Goal: Find specific page/section: Find specific page/section

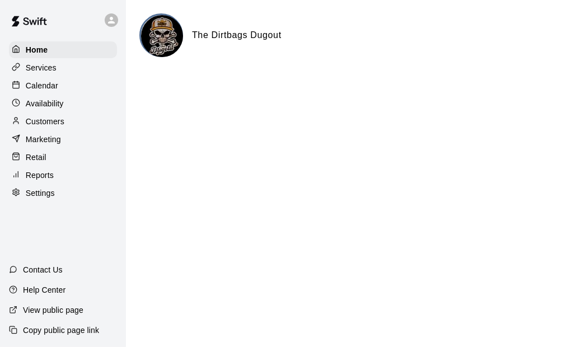
click at [58, 109] on p "Availability" at bounding box center [45, 103] width 38 height 11
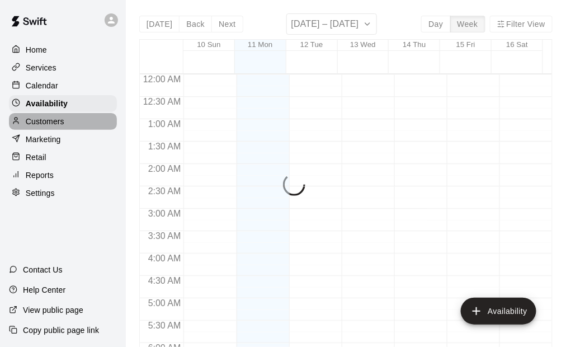
click at [57, 123] on p "Customers" at bounding box center [45, 121] width 39 height 11
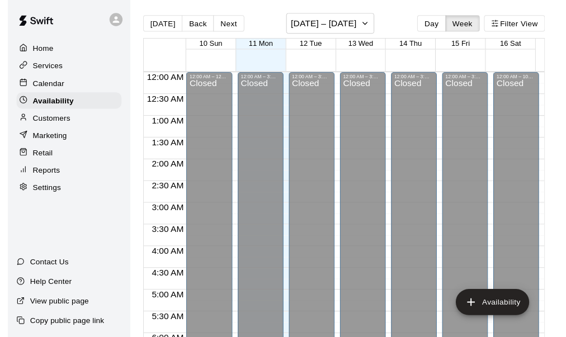
scroll to position [712, 0]
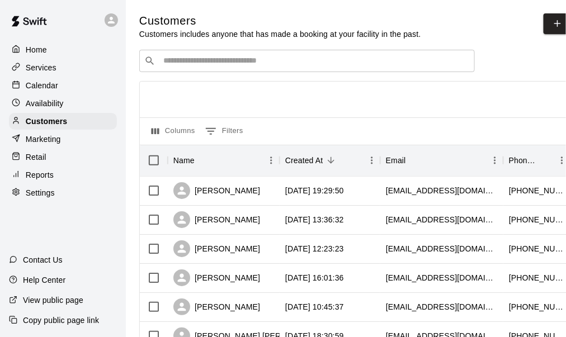
click at [231, 64] on input "Search customers by name or email" at bounding box center [315, 60] width 310 height 11
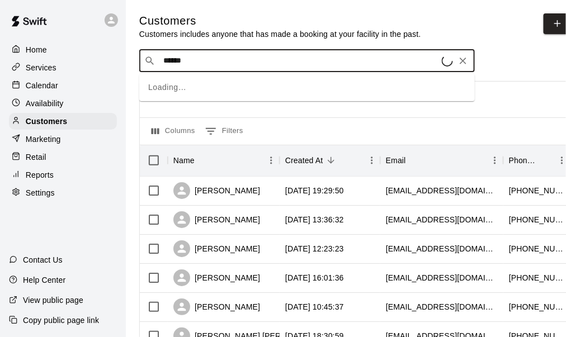
type input "*******"
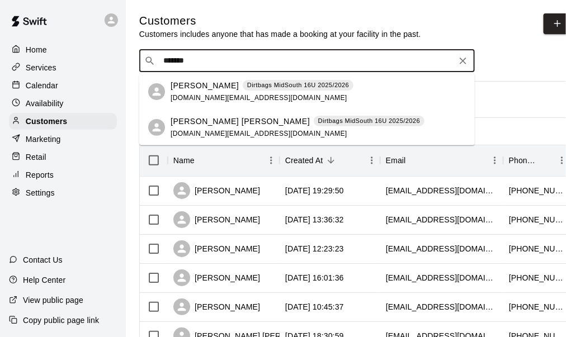
click at [204, 96] on span "[DOMAIN_NAME][EMAIL_ADDRESS][DOMAIN_NAME]" at bounding box center [259, 98] width 177 height 8
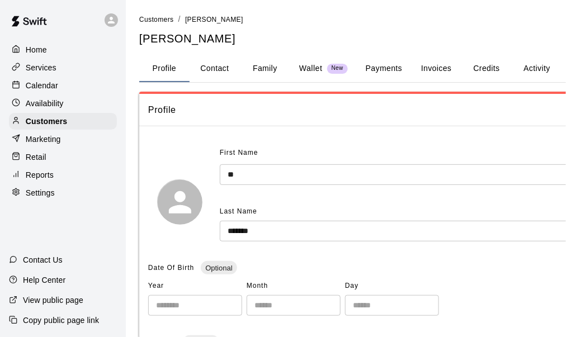
click at [387, 65] on button "Payments" at bounding box center [384, 68] width 54 height 27
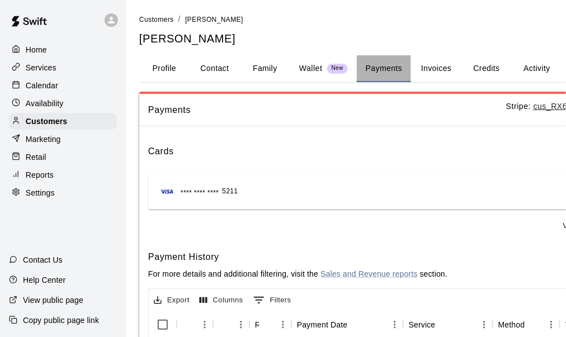
click at [378, 62] on button "Payments" at bounding box center [384, 68] width 54 height 27
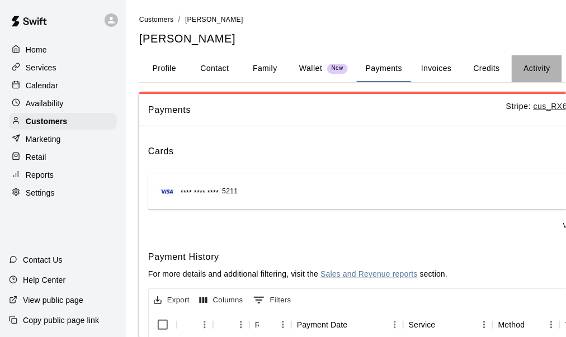
click at [523, 67] on button "Activity" at bounding box center [537, 68] width 50 height 27
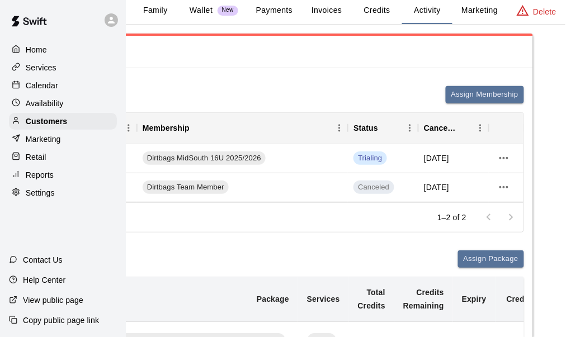
scroll to position [0, 110]
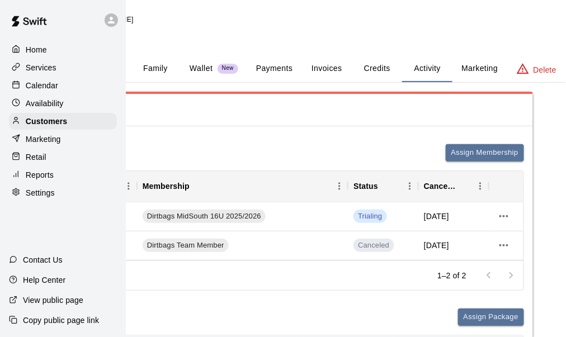
click at [52, 68] on p "Services" at bounding box center [41, 67] width 31 height 11
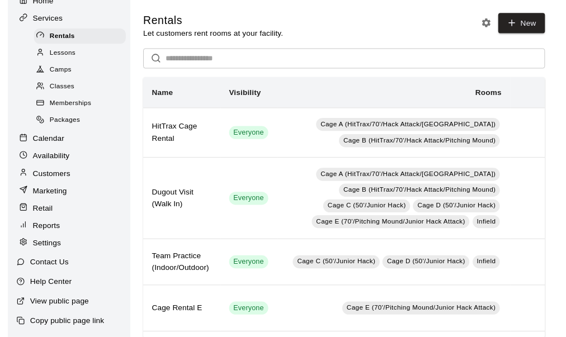
scroll to position [59, 0]
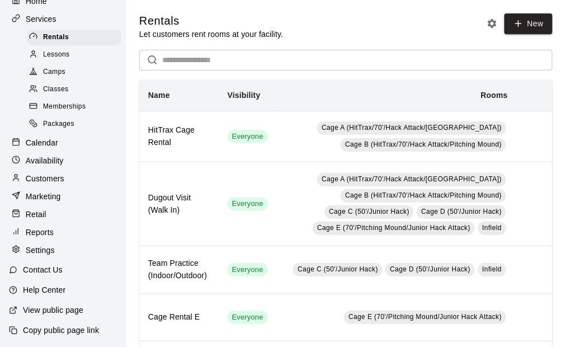
click at [51, 176] on p "Customers" at bounding box center [45, 178] width 39 height 11
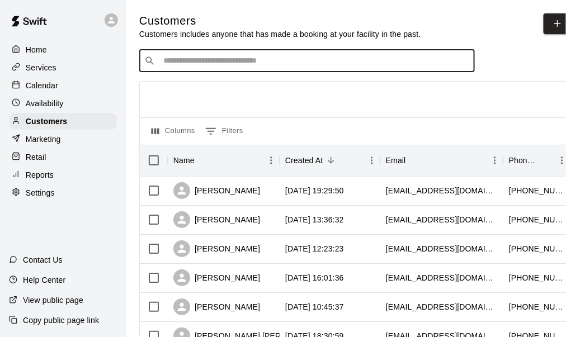
click at [204, 67] on input "Search customers by name or email" at bounding box center [315, 60] width 310 height 11
click at [39, 64] on p "Services" at bounding box center [41, 67] width 31 height 11
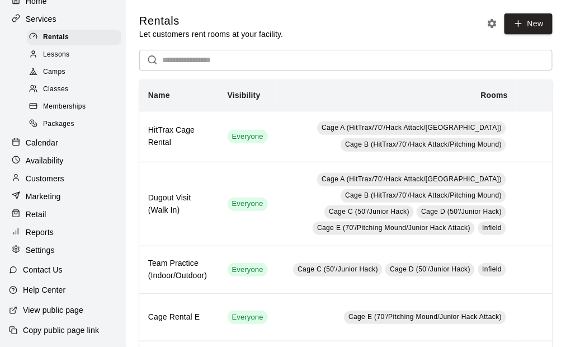
scroll to position [59, 0]
click at [59, 160] on p "Availability" at bounding box center [45, 160] width 38 height 11
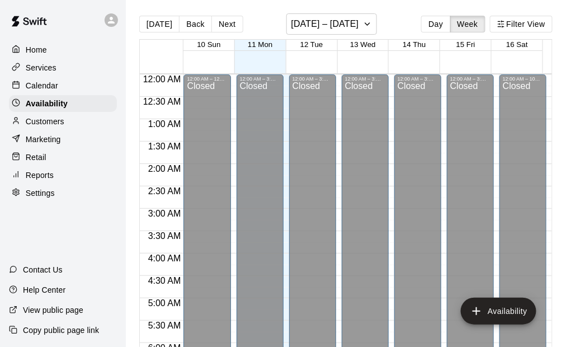
scroll to position [713, 0]
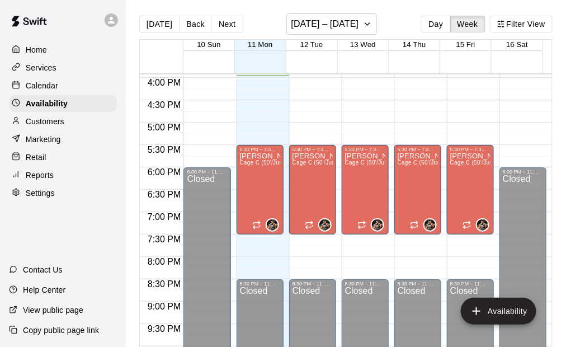
click at [48, 130] on div "Customers" at bounding box center [63, 121] width 108 height 17
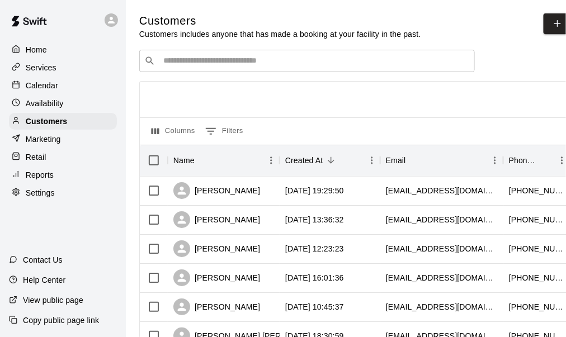
click at [48, 72] on p "Services" at bounding box center [41, 67] width 31 height 11
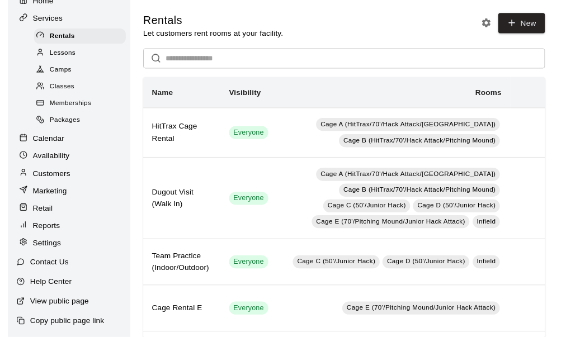
scroll to position [59, 0]
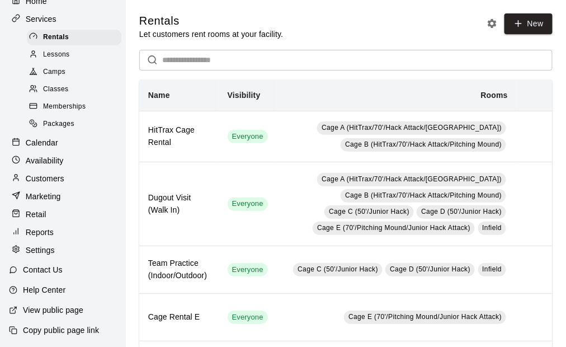
click at [53, 175] on p "Customers" at bounding box center [45, 178] width 39 height 11
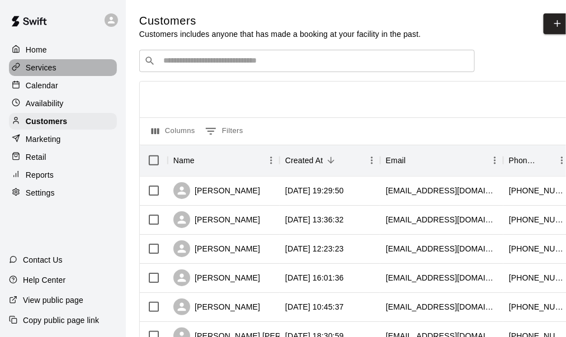
click at [47, 72] on p "Services" at bounding box center [41, 67] width 31 height 11
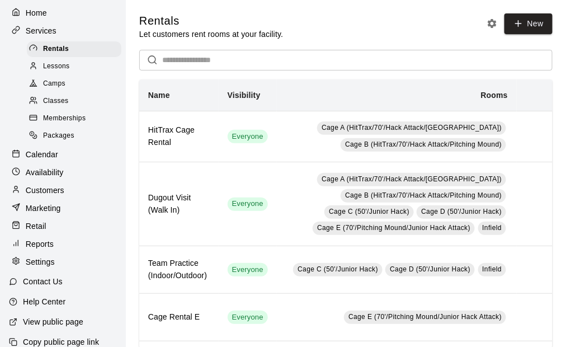
scroll to position [59, 0]
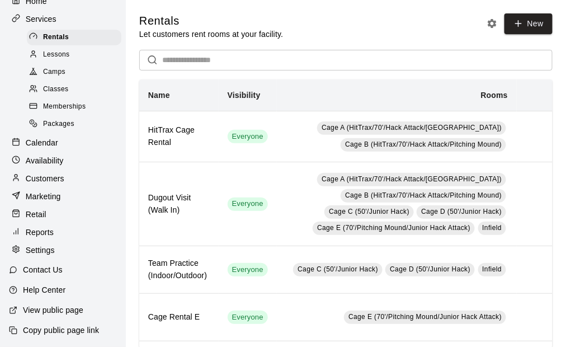
click at [69, 105] on span "Memberships" at bounding box center [64, 106] width 43 height 11
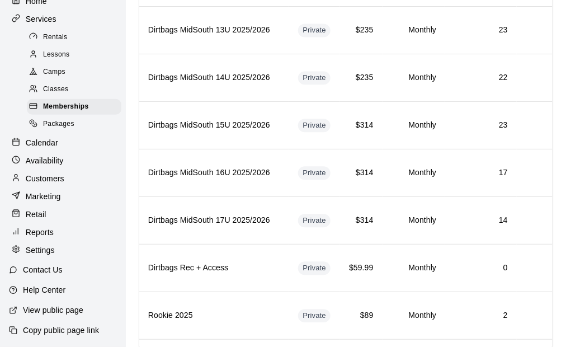
scroll to position [560, 0]
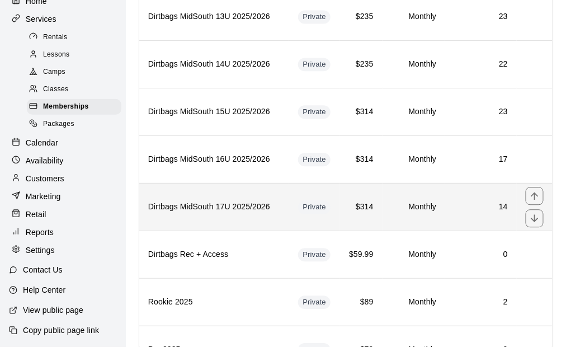
click at [236, 201] on h6 "Dirtbags MidSouth 17U 2025/2026" at bounding box center [214, 207] width 132 height 12
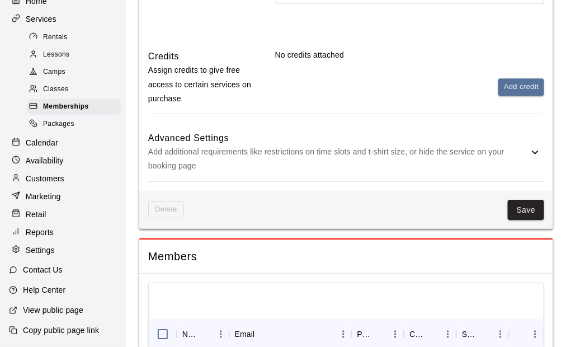
scroll to position [708, 0]
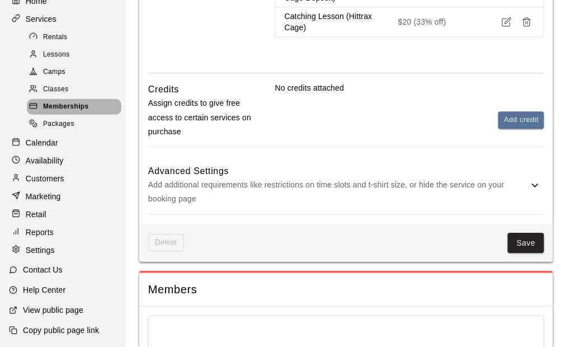
click at [77, 101] on span "Memberships" at bounding box center [66, 106] width 46 height 11
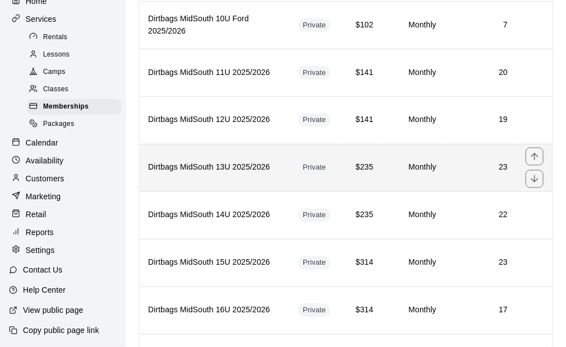
scroll to position [448, 0]
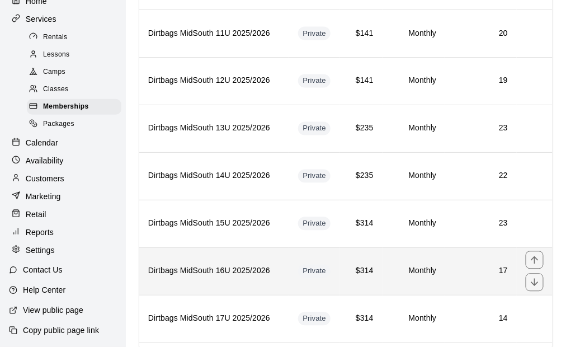
click at [236, 265] on h6 "Dirtbags MidSouth 16U 2025/2026" at bounding box center [214, 271] width 132 height 12
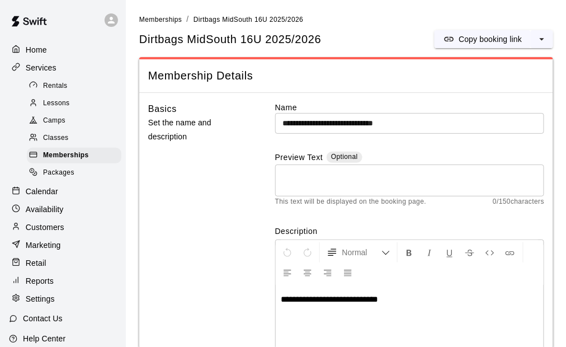
click at [41, 76] on div "Services" at bounding box center [63, 67] width 108 height 17
